Goal: Transaction & Acquisition: Purchase product/service

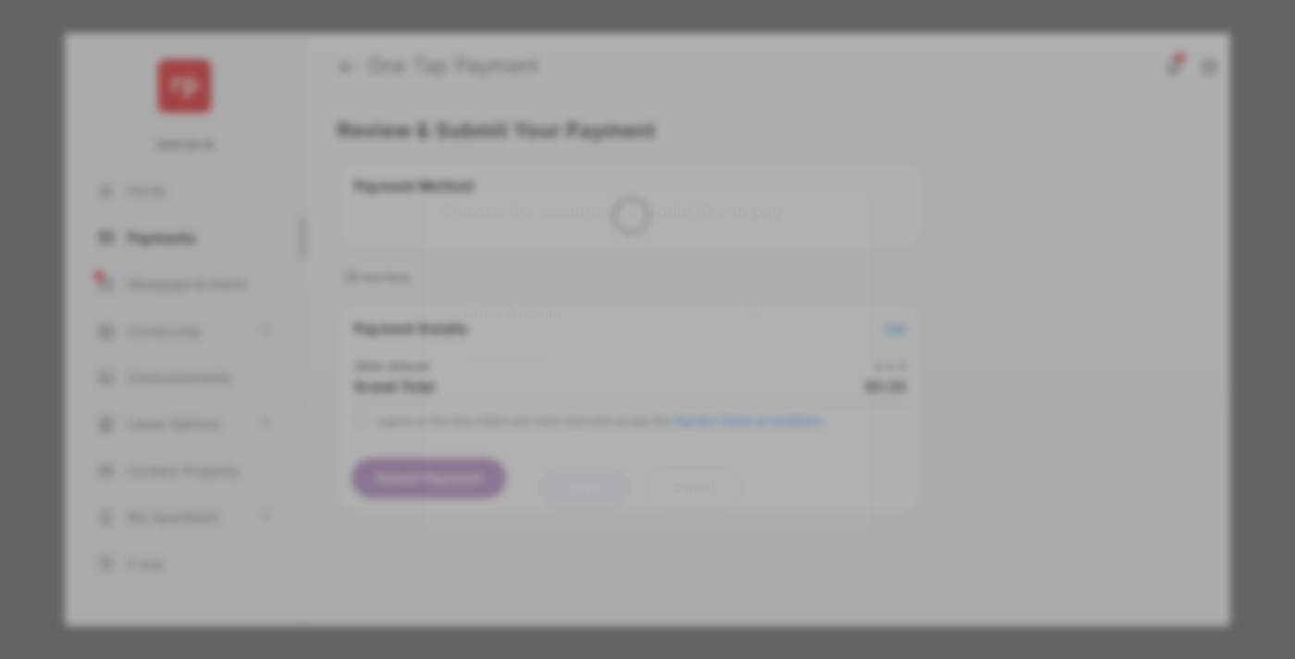
click at [613, 297] on div "Other Amount" at bounding box center [613, 312] width 300 height 31
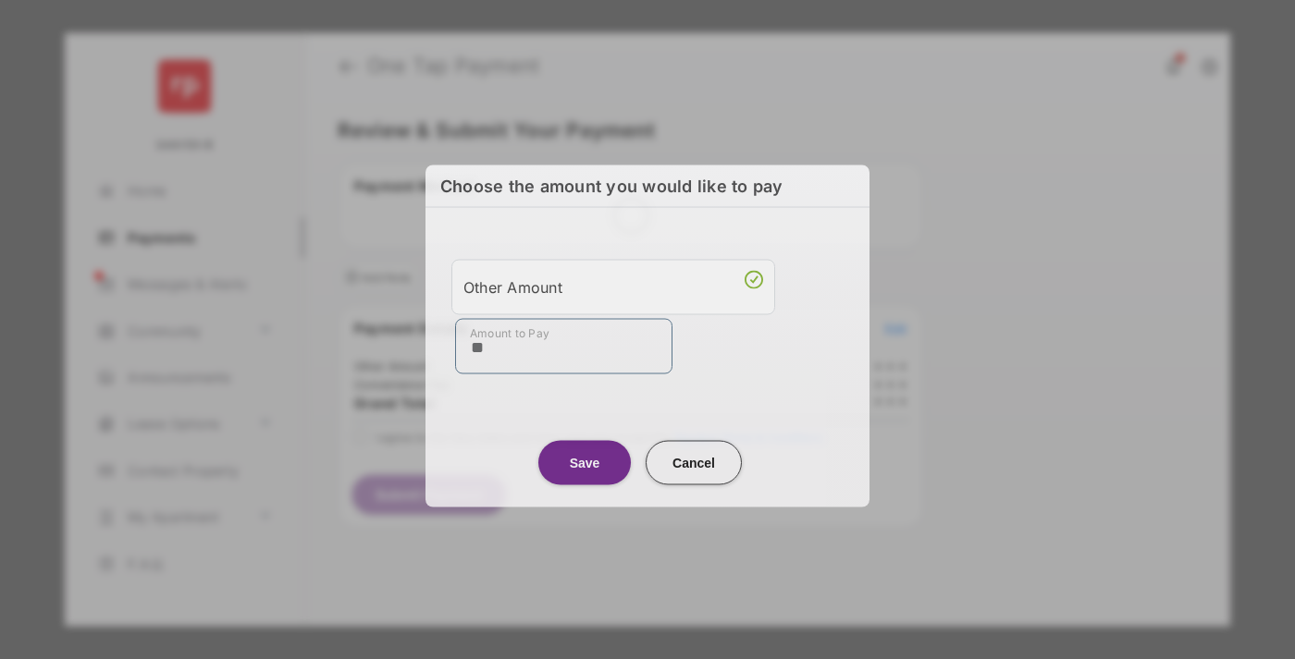
type input "**"
click at [584, 462] on button "Save" at bounding box center [584, 462] width 92 height 44
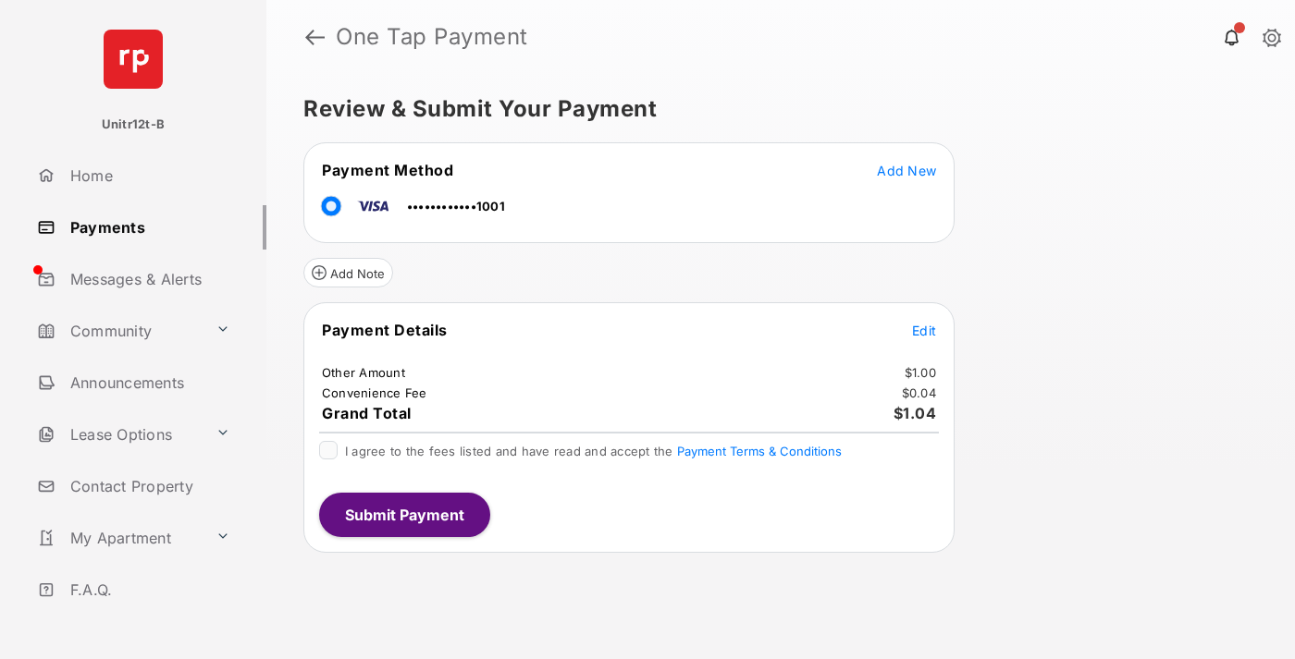
click at [924, 330] on span "Edit" at bounding box center [924, 331] width 24 height 16
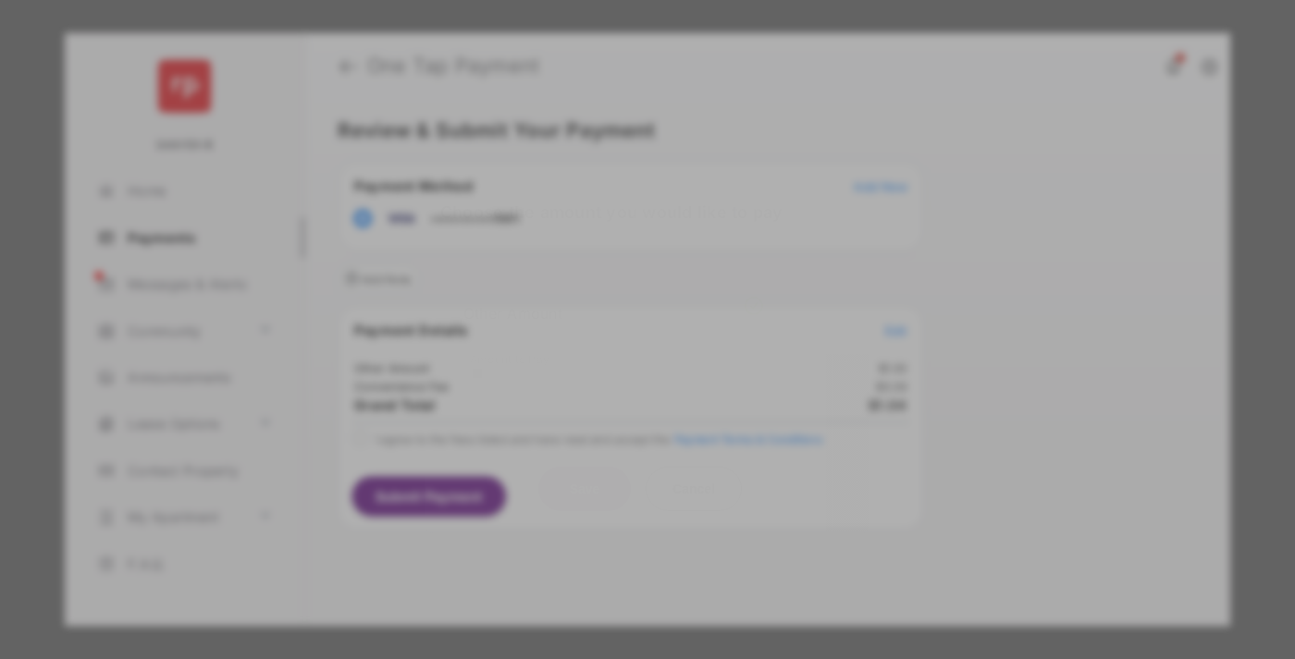
click at [584, 485] on button "Save" at bounding box center [584, 488] width 92 height 44
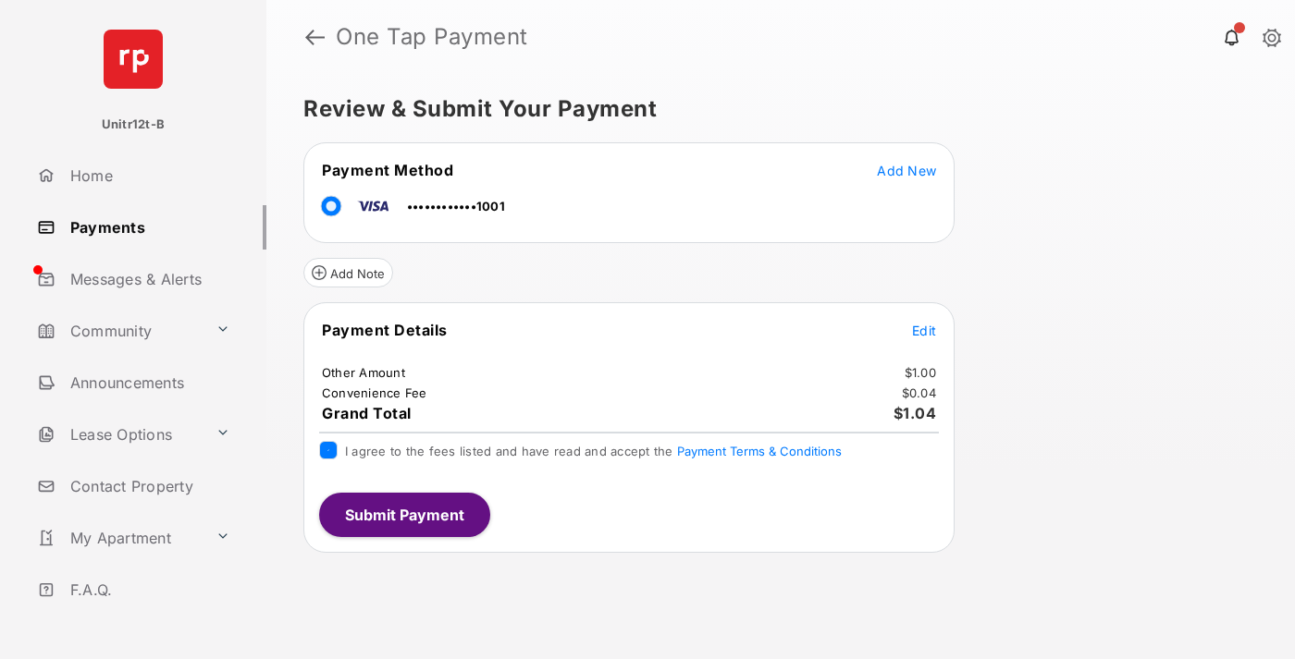
click at [403, 514] on button "Submit Payment" at bounding box center [404, 515] width 171 height 44
